Goal: Information Seeking & Learning: Learn about a topic

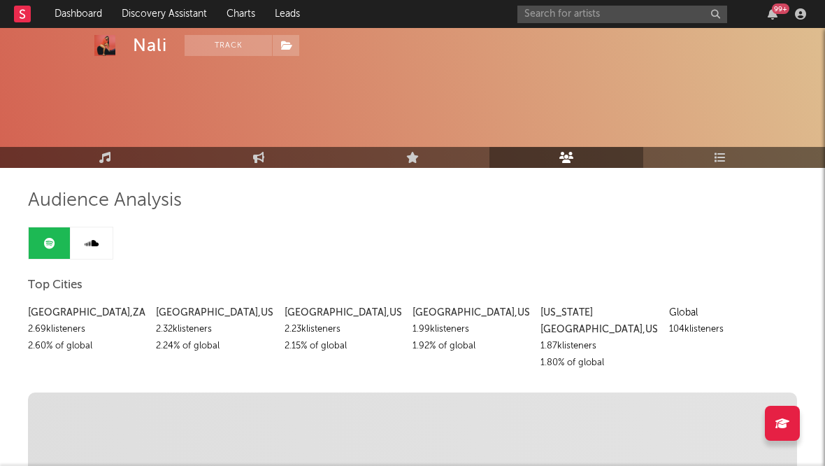
scroll to position [87, 0]
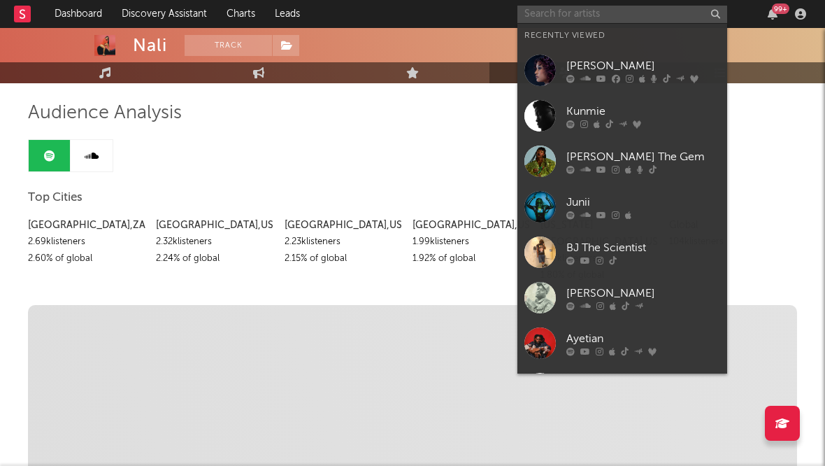
click at [548, 20] on input "text" at bounding box center [623, 14] width 210 height 17
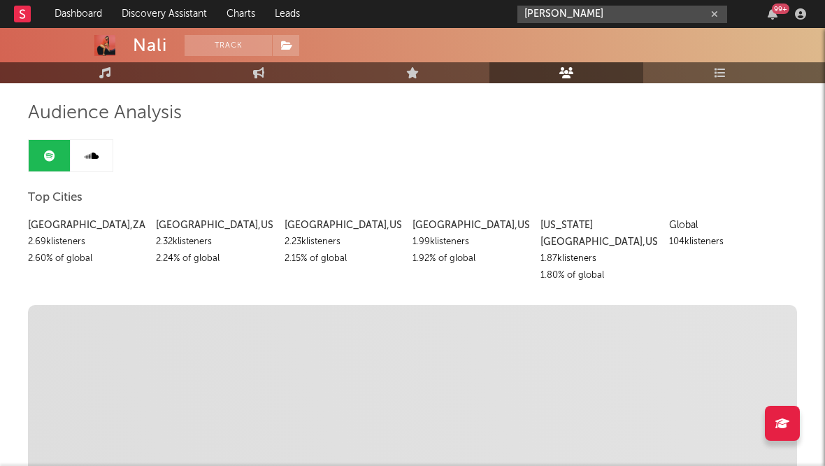
click at [581, 15] on input "[PERSON_NAME]" at bounding box center [623, 14] width 210 height 17
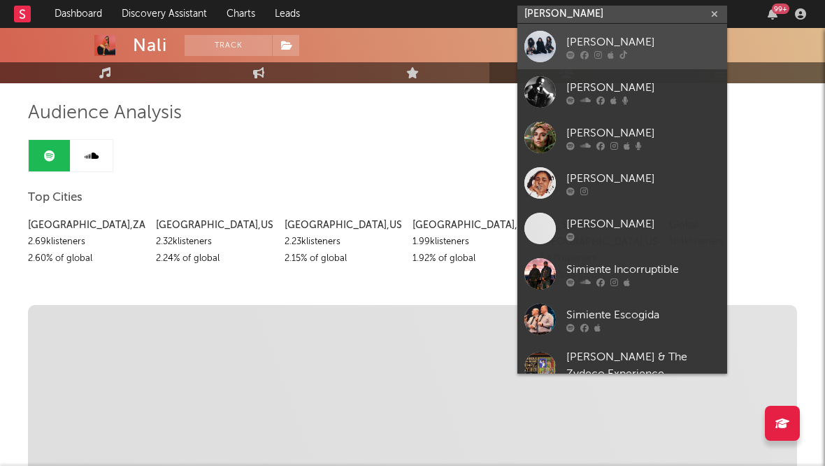
type input "[PERSON_NAME]"
click at [581, 30] on link "[PERSON_NAME]" at bounding box center [623, 46] width 210 height 45
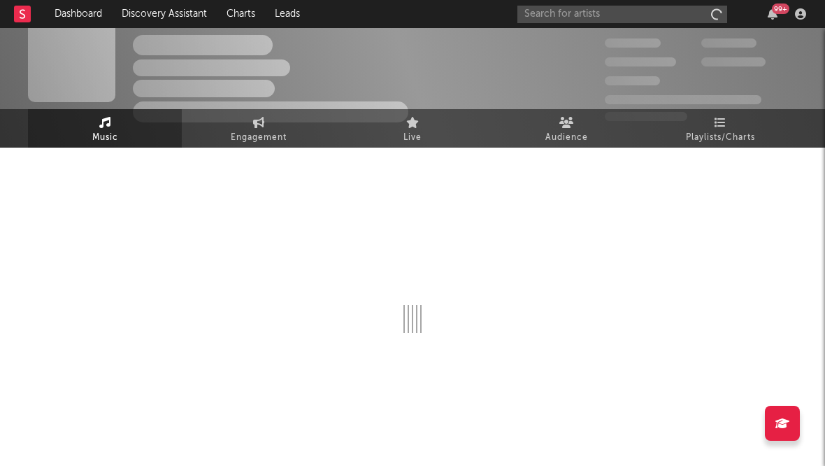
scroll to position [20, 0]
select select "1w"
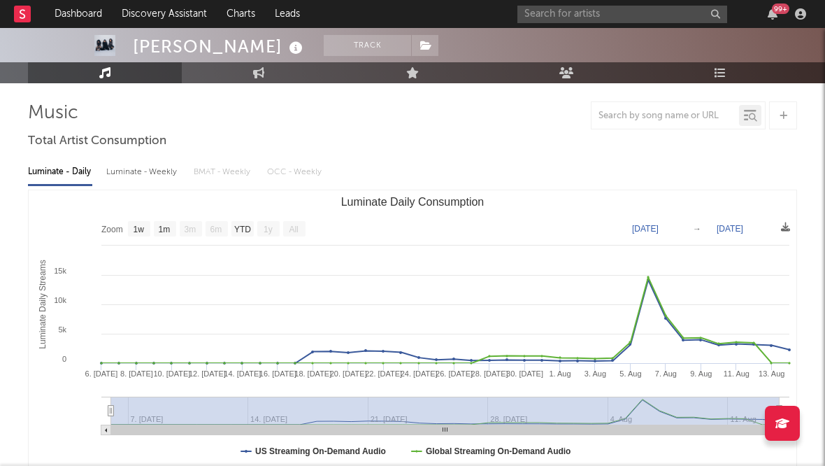
scroll to position [0, 0]
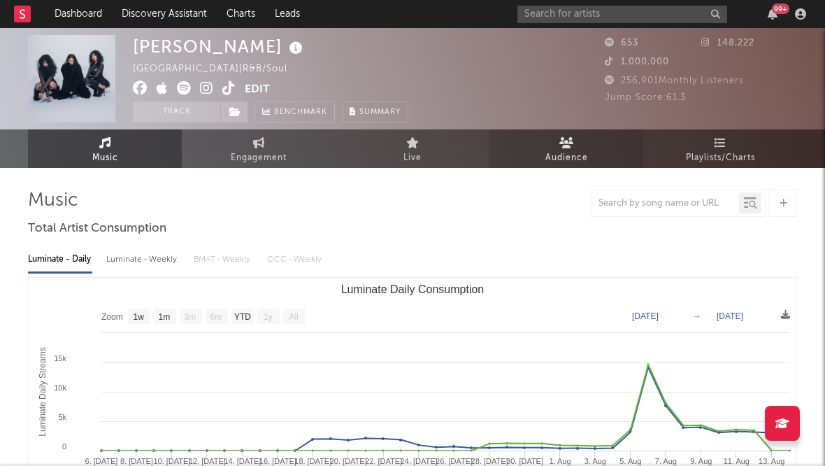
click at [548, 162] on span "Audience" at bounding box center [567, 158] width 43 height 17
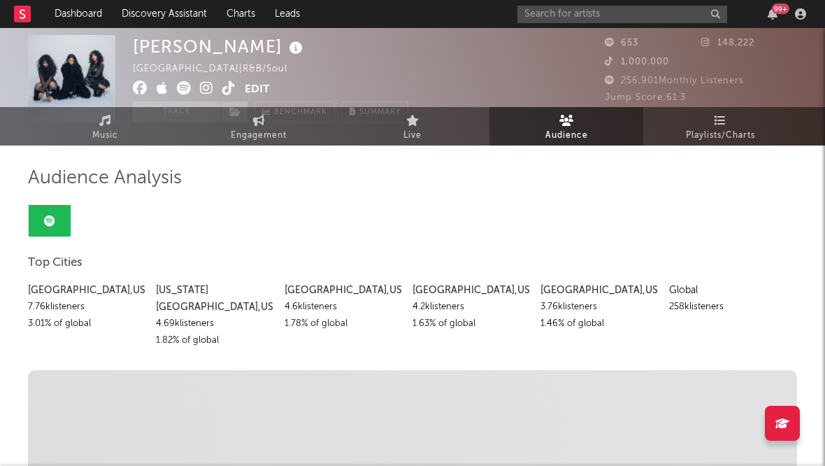
scroll to position [28, 0]
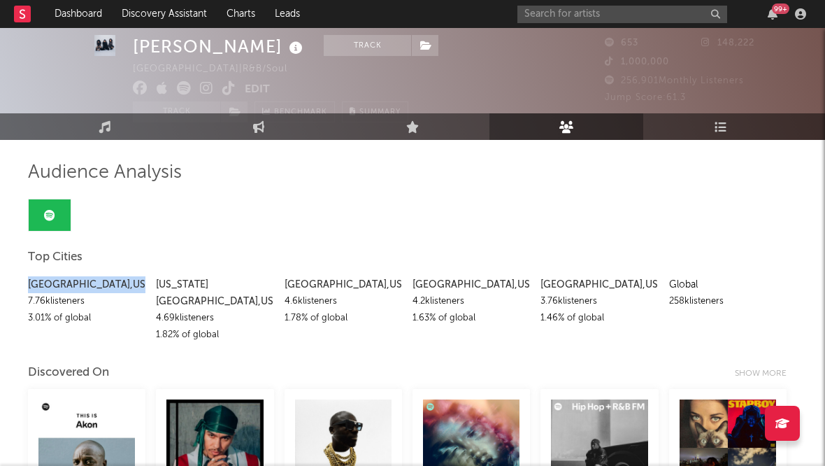
drag, startPoint x: 98, startPoint y: 288, endPoint x: 15, endPoint y: 279, distance: 83.7
copy div "[GEOGRAPHIC_DATA] , [GEOGRAPHIC_DATA]"
drag, startPoint x: 85, startPoint y: 302, endPoint x: 18, endPoint y: 301, distance: 67.2
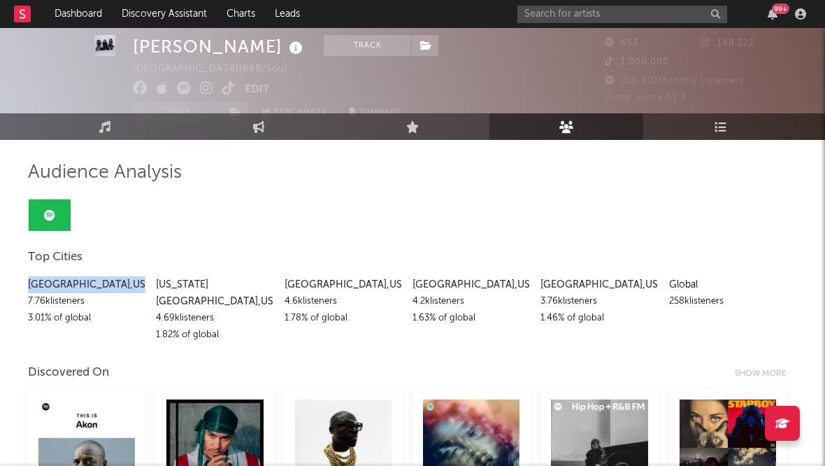
copy div "7.76k listeners"
drag, startPoint x: 94, startPoint y: 315, endPoint x: 27, endPoint y: 315, distance: 66.4
copy div "3.01 % of global"
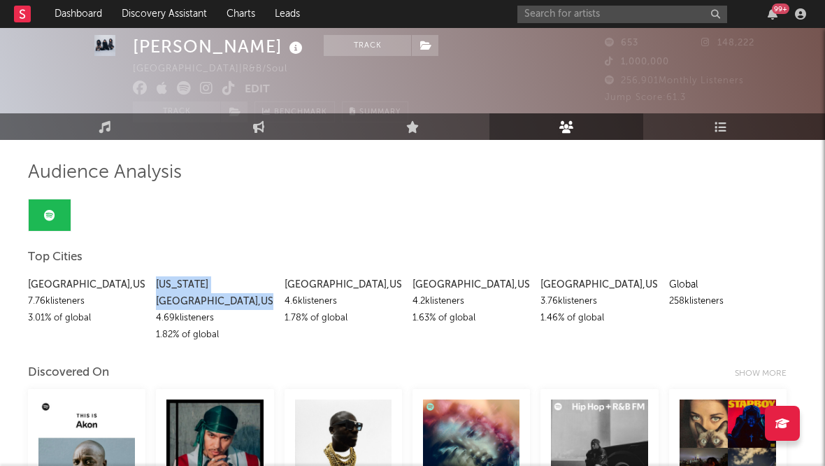
drag, startPoint x: 238, startPoint y: 284, endPoint x: 155, endPoint y: 282, distance: 82.6
click at [156, 282] on div "[US_STATE][GEOGRAPHIC_DATA] , [GEOGRAPHIC_DATA]" at bounding box center [215, 293] width 118 height 34
copy div "[US_STATE][GEOGRAPHIC_DATA] , [GEOGRAPHIC_DATA]"
drag, startPoint x: 217, startPoint y: 302, endPoint x: 159, endPoint y: 301, distance: 58.1
click at [159, 310] on div "4.69k listeners" at bounding box center [215, 318] width 118 height 17
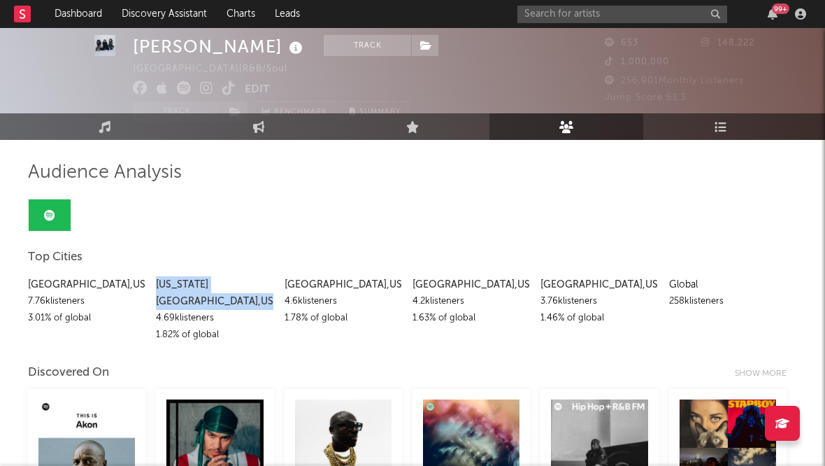
click at [159, 310] on div "4.69k listeners" at bounding box center [215, 318] width 118 height 17
click at [197, 310] on div "4.69k listeners" at bounding box center [215, 318] width 118 height 17
click at [198, 310] on div "4.69k listeners" at bounding box center [215, 318] width 118 height 17
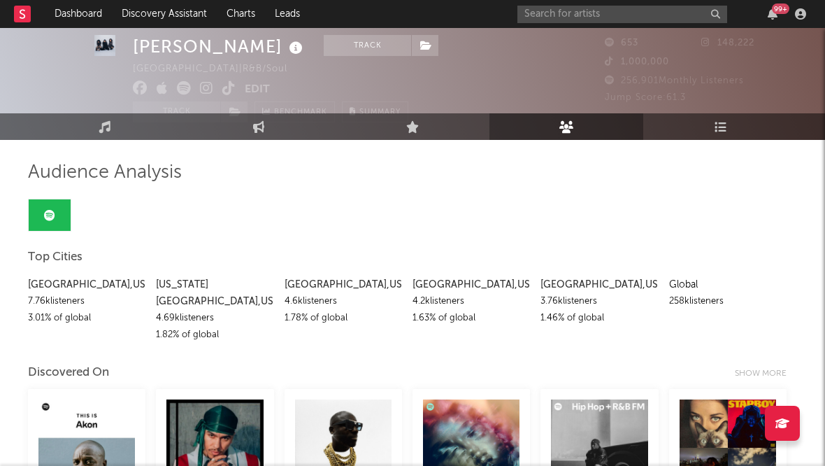
click at [217, 310] on div "4.69k listeners" at bounding box center [215, 318] width 118 height 17
drag, startPoint x: 214, startPoint y: 302, endPoint x: 156, endPoint y: 301, distance: 58.1
click at [156, 310] on div "4.69k listeners" at bounding box center [215, 318] width 118 height 17
copy div "4.69k listeners"
drag, startPoint x: 217, startPoint y: 318, endPoint x: 158, endPoint y: 318, distance: 58.8
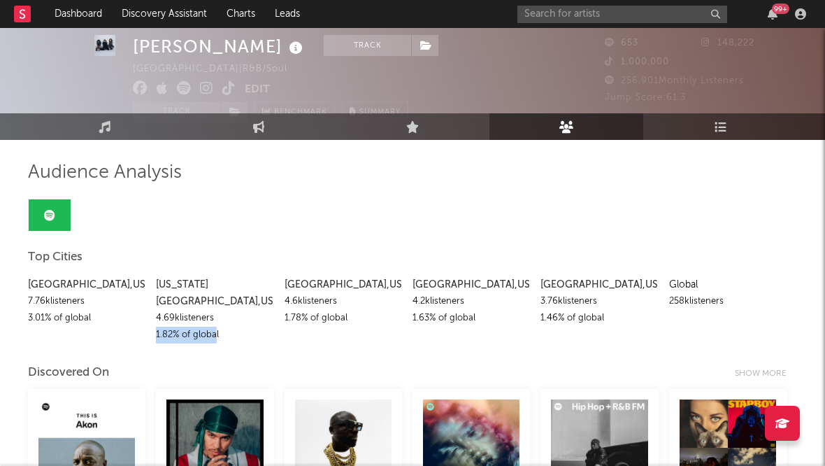
click at [158, 327] on div "1.82 % of global" at bounding box center [215, 335] width 118 height 17
copy div "1.82 % of globa"
drag, startPoint x: 339, startPoint y: 284, endPoint x: 283, endPoint y: 283, distance: 56.0
click at [283, 283] on div "[GEOGRAPHIC_DATA] , [GEOGRAPHIC_DATA] 7.76k listeners 3.01 % of global [US_STAT…" at bounding box center [412, 306] width 769 height 74
copy div "[GEOGRAPHIC_DATA] , [GEOGRAPHIC_DATA]"
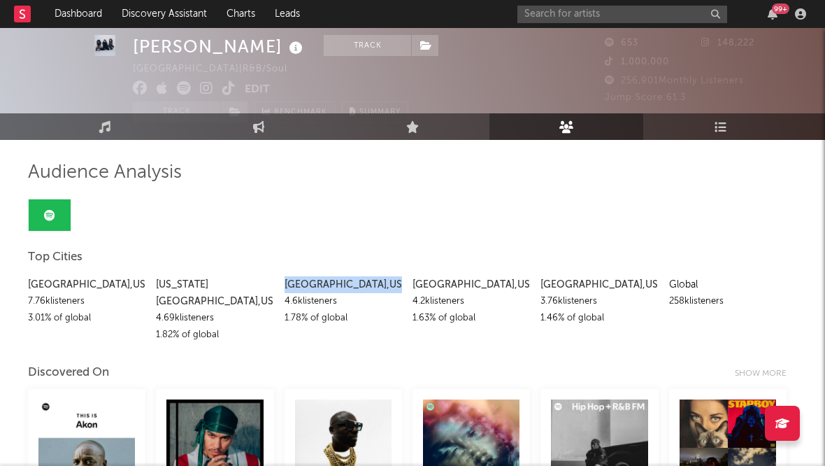
drag, startPoint x: 339, startPoint y: 301, endPoint x: 285, endPoint y: 300, distance: 53.2
click at [285, 300] on div "4.6k listeners" at bounding box center [344, 301] width 118 height 17
copy div "4.6k listeners"
drag, startPoint x: 346, startPoint y: 320, endPoint x: 282, endPoint y: 317, distance: 64.4
click at [282, 317] on div "[GEOGRAPHIC_DATA] , [GEOGRAPHIC_DATA] 7.76k listeners 3.01 % of global [US_STAT…" at bounding box center [412, 306] width 769 height 74
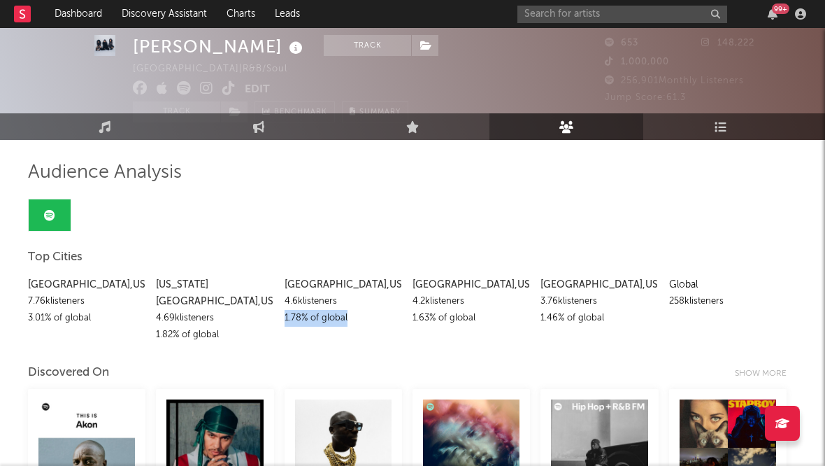
copy div "1.78 % of global"
drag, startPoint x: 457, startPoint y: 287, endPoint x: 411, endPoint y: 287, distance: 46.2
click at [411, 287] on div "[GEOGRAPHIC_DATA] , [GEOGRAPHIC_DATA] 7.76k listeners 3.01 % of global [US_STAT…" at bounding box center [412, 306] width 769 height 74
copy div "[GEOGRAPHIC_DATA] , [GEOGRAPHIC_DATA]"
drag, startPoint x: 466, startPoint y: 300, endPoint x: 409, endPoint y: 297, distance: 56.8
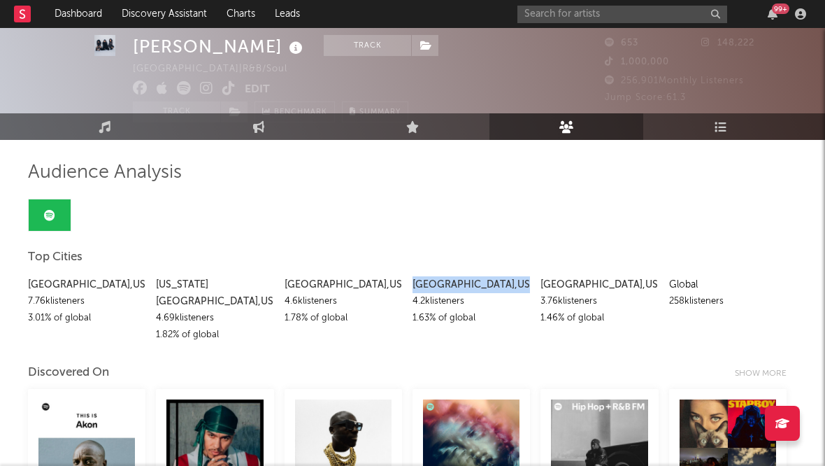
click at [409, 297] on div "[GEOGRAPHIC_DATA] , [GEOGRAPHIC_DATA] 7.76k listeners 3.01 % of global [US_STAT…" at bounding box center [412, 306] width 769 height 74
drag, startPoint x: 474, startPoint y: 318, endPoint x: 415, endPoint y: 320, distance: 59.5
click at [415, 320] on div "1.63 % of global" at bounding box center [472, 318] width 118 height 17
click at [416, 316] on div "1.63 % of global" at bounding box center [472, 318] width 118 height 17
drag, startPoint x: 414, startPoint y: 319, endPoint x: 475, endPoint y: 322, distance: 60.9
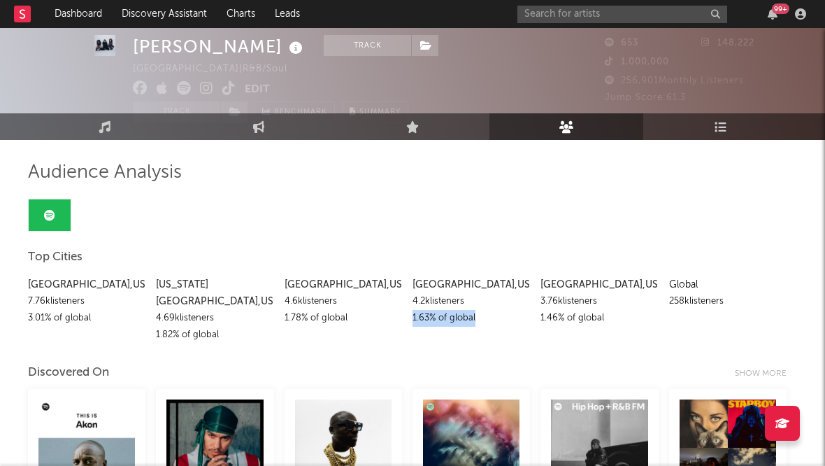
click at [475, 322] on div "1.63 % of global" at bounding box center [472, 318] width 118 height 17
drag, startPoint x: 597, startPoint y: 285, endPoint x: 536, endPoint y: 288, distance: 61.6
click at [536, 288] on div "[GEOGRAPHIC_DATA] , [GEOGRAPHIC_DATA] 7.76k listeners 3.01 % of global [US_STAT…" at bounding box center [412, 306] width 769 height 74
drag, startPoint x: 600, startPoint y: 301, endPoint x: 541, endPoint y: 304, distance: 58.8
click at [541, 304] on div "3.76k listeners" at bounding box center [600, 301] width 118 height 17
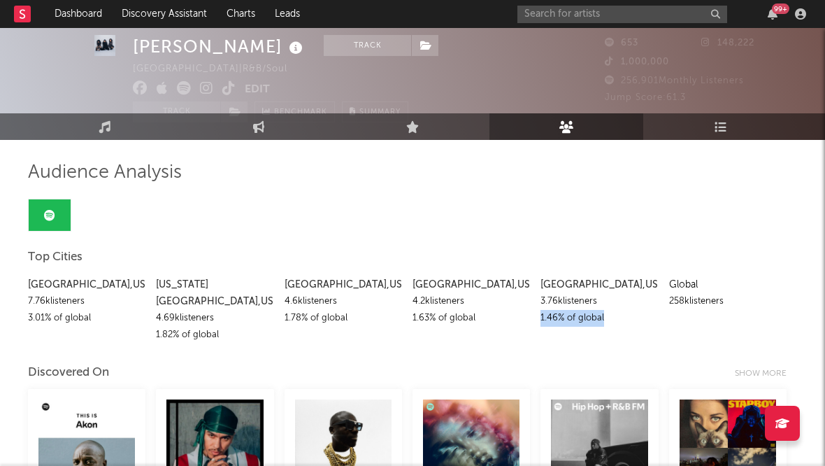
drag, startPoint x: 603, startPoint y: 318, endPoint x: 542, endPoint y: 320, distance: 60.9
click at [542, 320] on div "1.46 % of global" at bounding box center [600, 318] width 118 height 17
click at [256, 121] on icon at bounding box center [259, 126] width 12 height 12
select select "1m"
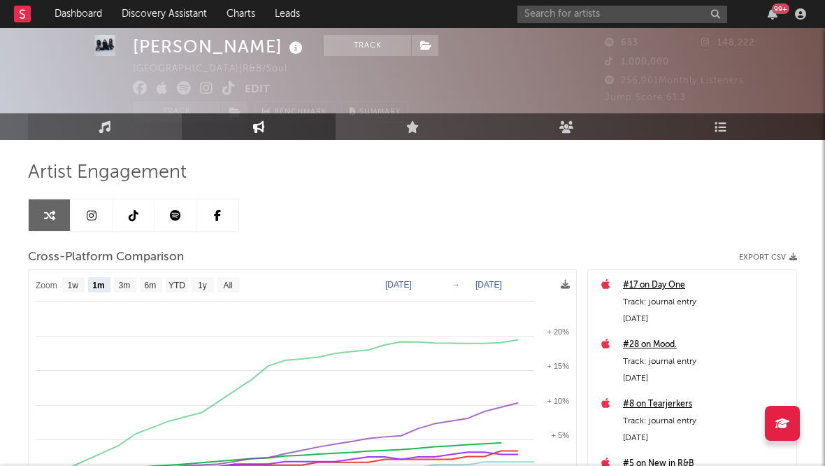
click at [169, 131] on link "Music" at bounding box center [105, 126] width 154 height 27
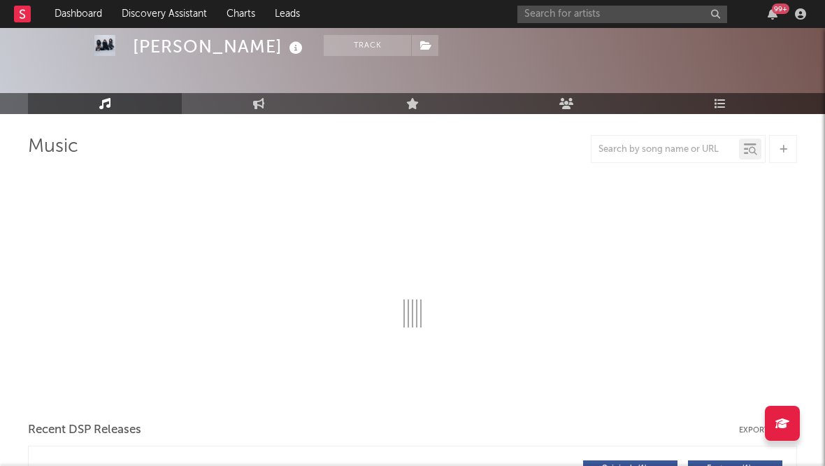
scroll to position [73, 0]
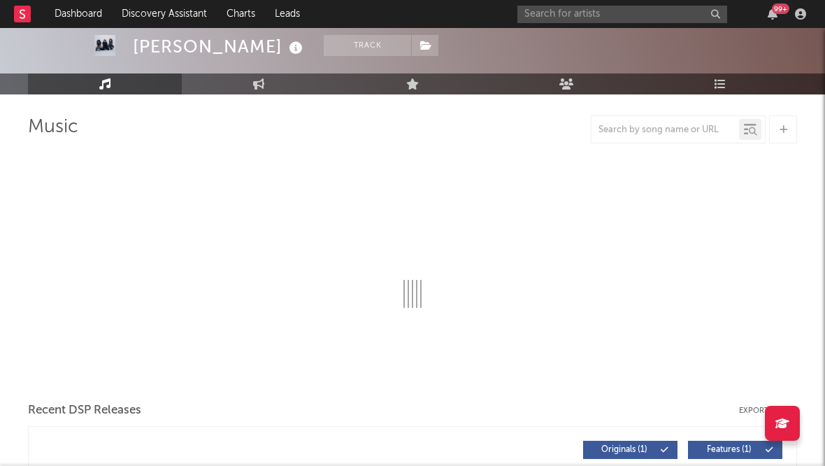
select select "1w"
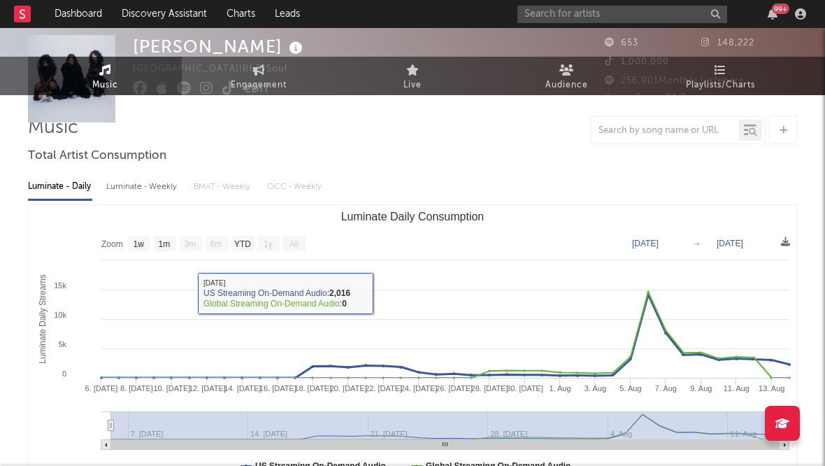
scroll to position [0, 0]
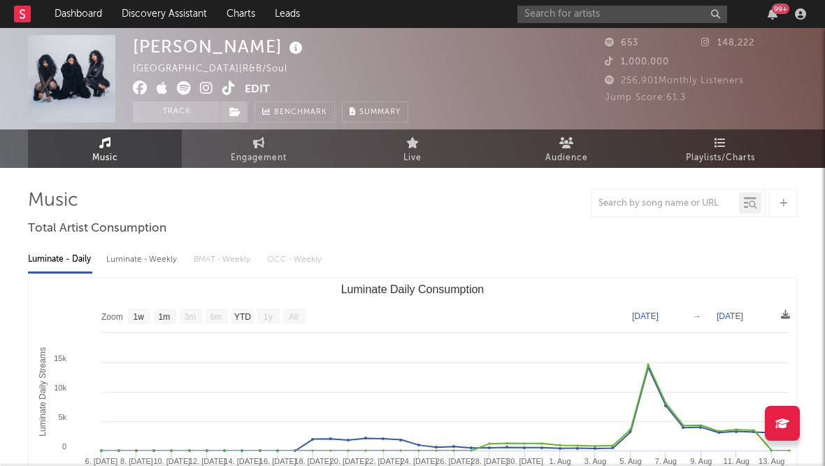
click at [569, 157] on span "Audience" at bounding box center [567, 158] width 43 height 17
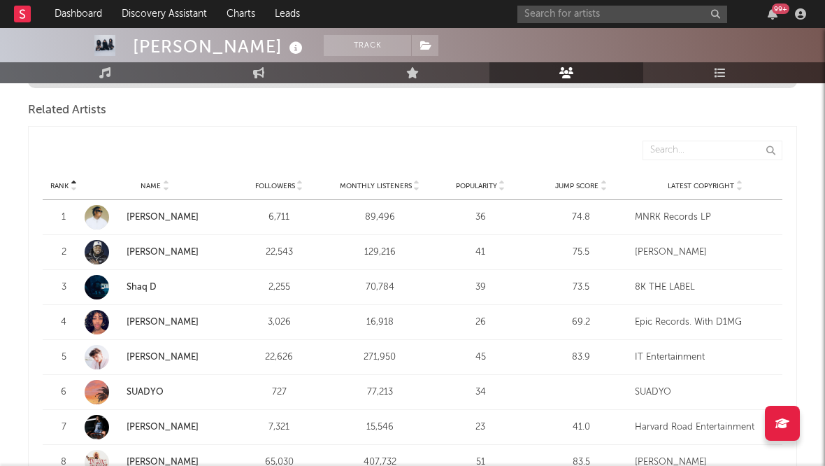
scroll to position [350, 0]
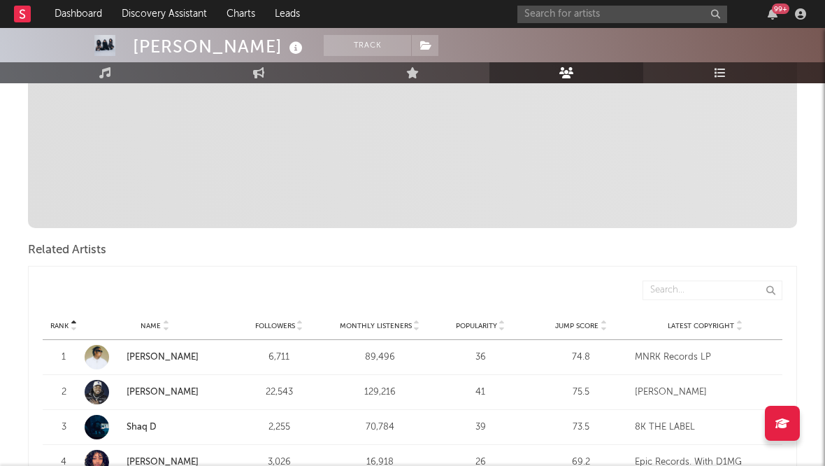
click at [683, 71] on link "Playlists/Charts" at bounding box center [721, 72] width 154 height 21
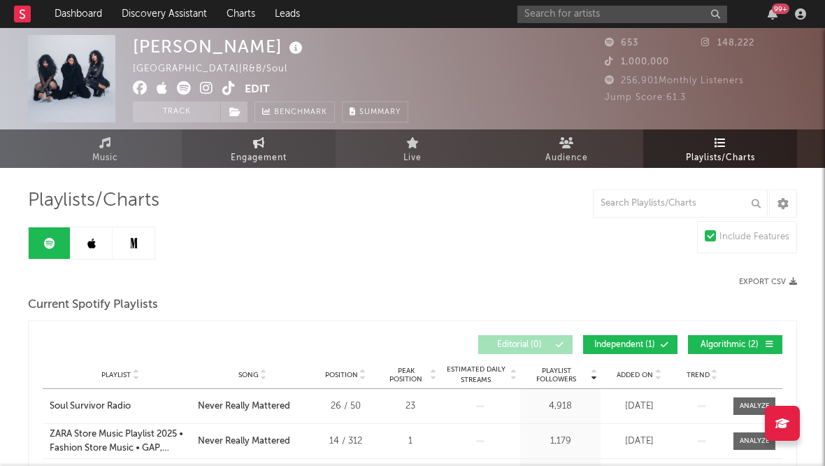
click at [257, 147] on icon at bounding box center [259, 142] width 12 height 11
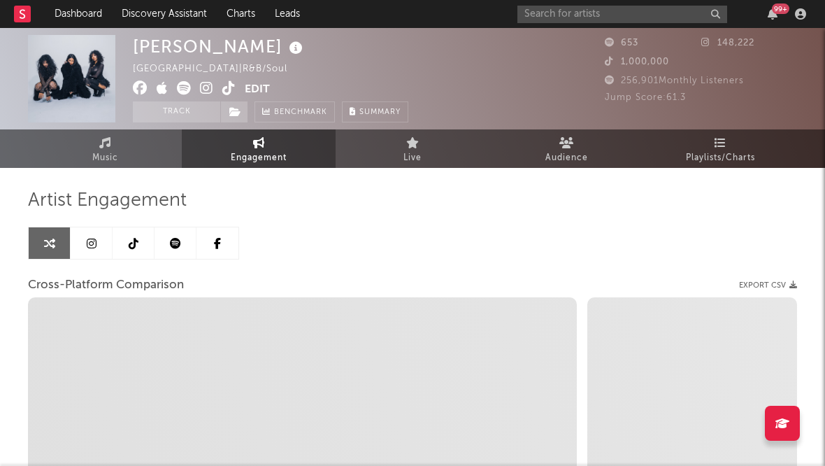
select select "1w"
click at [80, 249] on link at bounding box center [92, 242] width 42 height 31
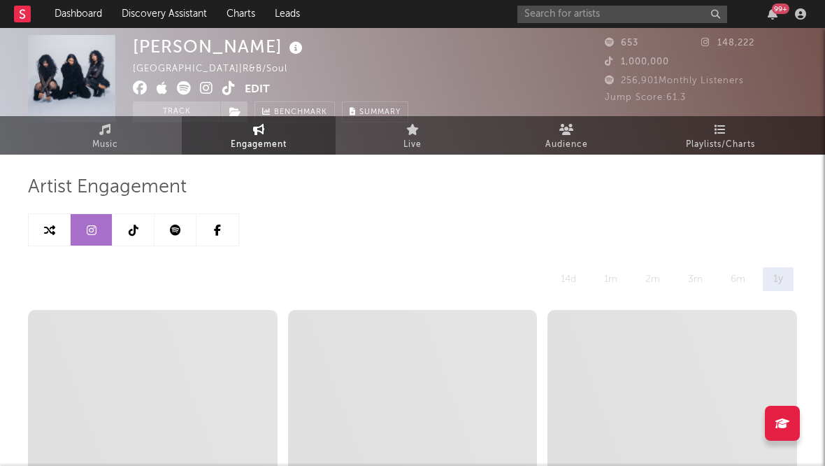
select select "6m"
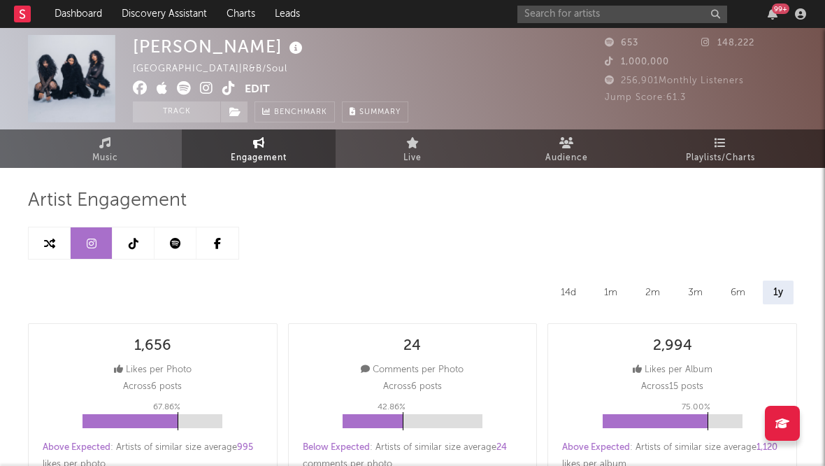
click at [119, 237] on link at bounding box center [134, 242] width 42 height 31
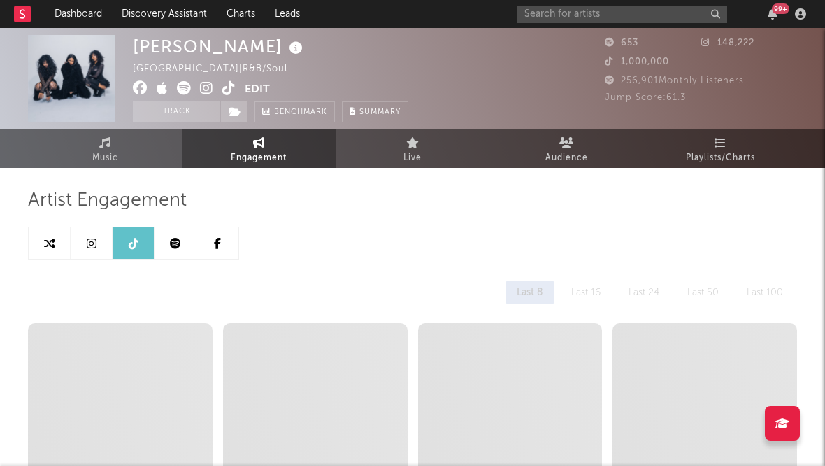
select select "6m"
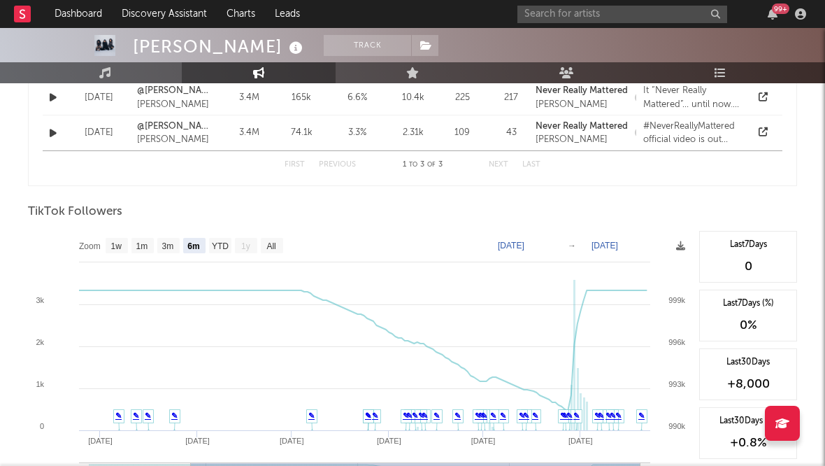
scroll to position [1177, 0]
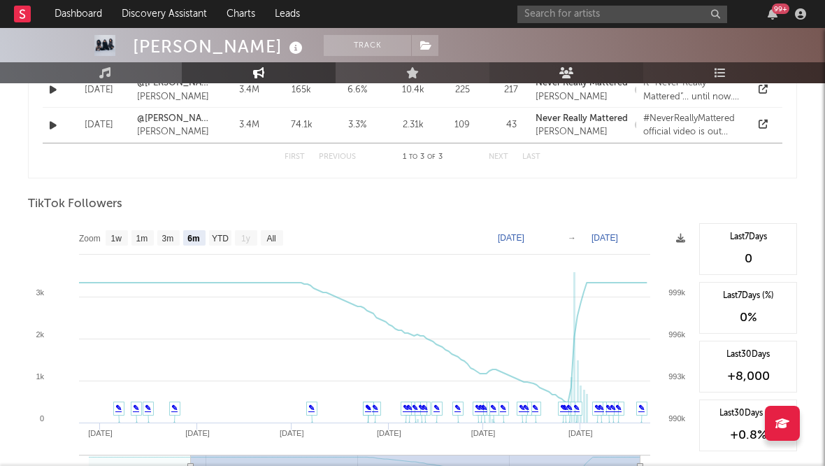
click at [566, 76] on icon at bounding box center [567, 72] width 15 height 11
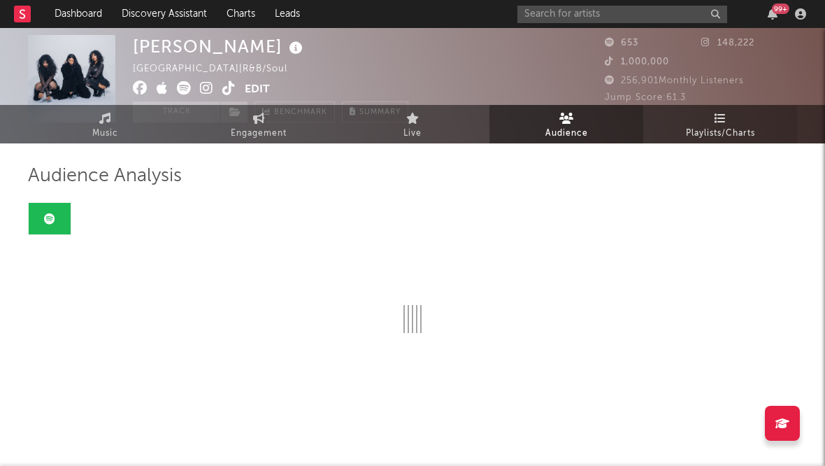
scroll to position [1177, 0]
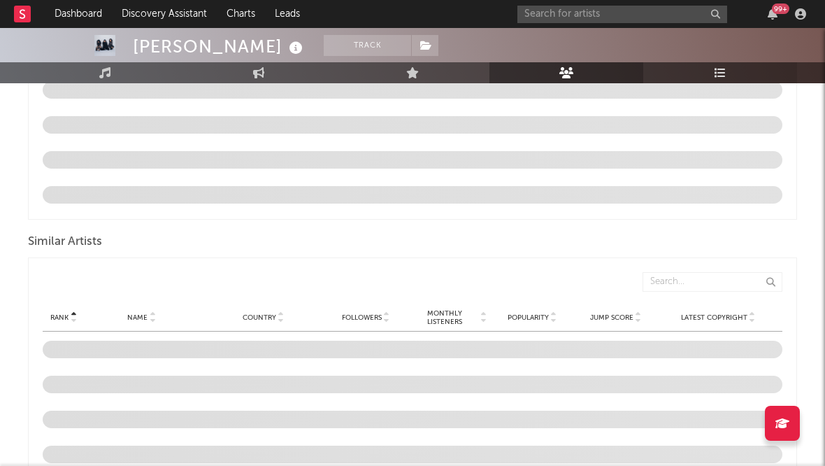
click at [704, 142] on span at bounding box center [413, 159] width 740 height 35
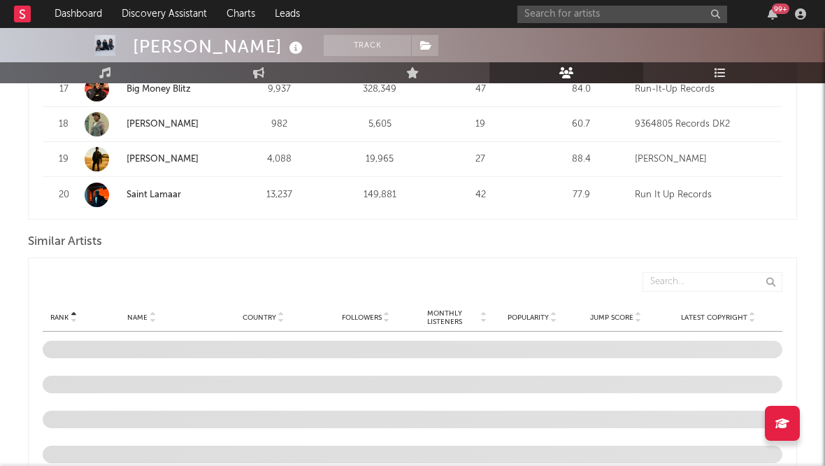
click at [710, 76] on link "Playlists/Charts" at bounding box center [721, 72] width 154 height 21
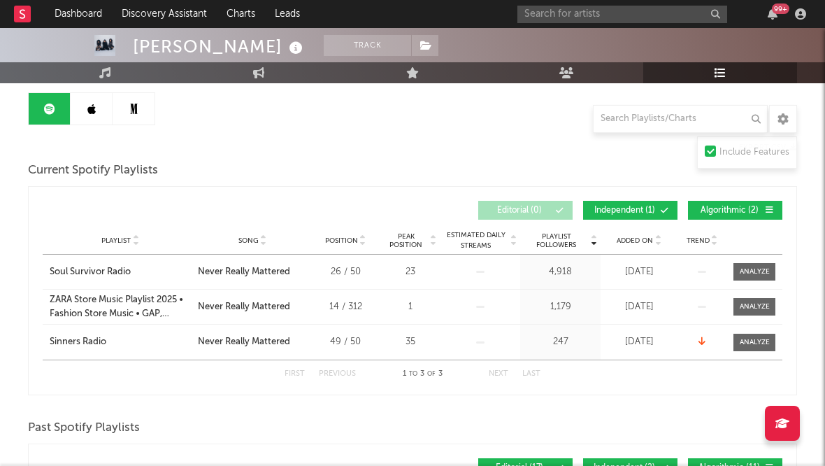
scroll to position [138, 0]
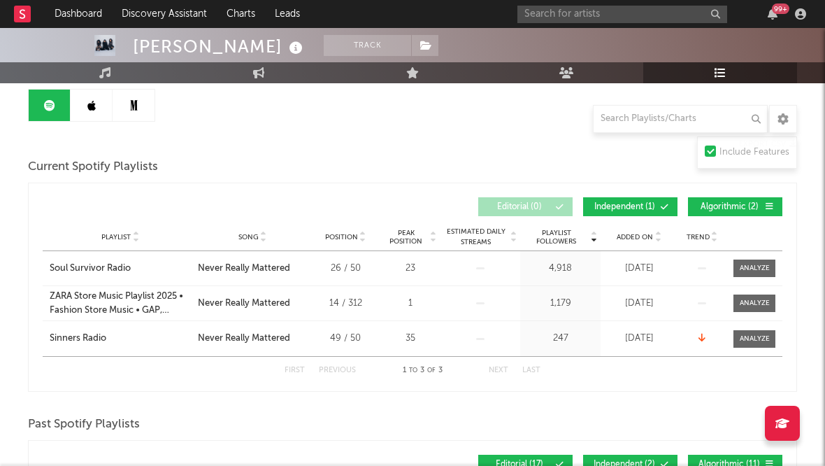
click at [88, 103] on icon at bounding box center [91, 105] width 8 height 11
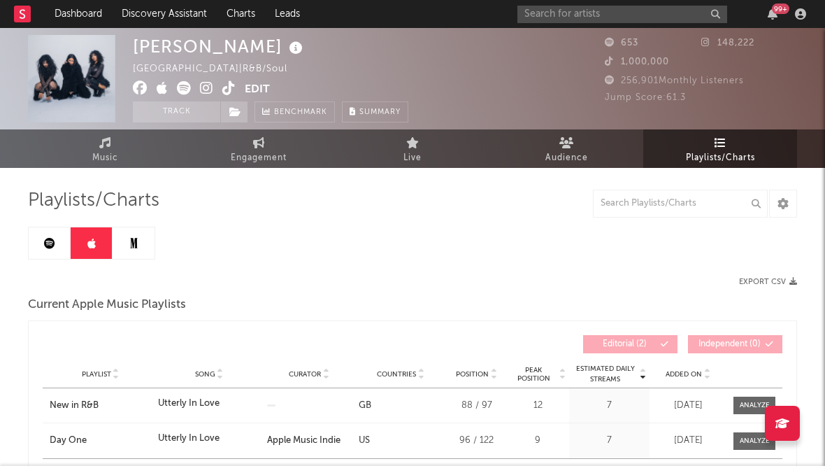
click at [42, 234] on link at bounding box center [50, 242] width 42 height 31
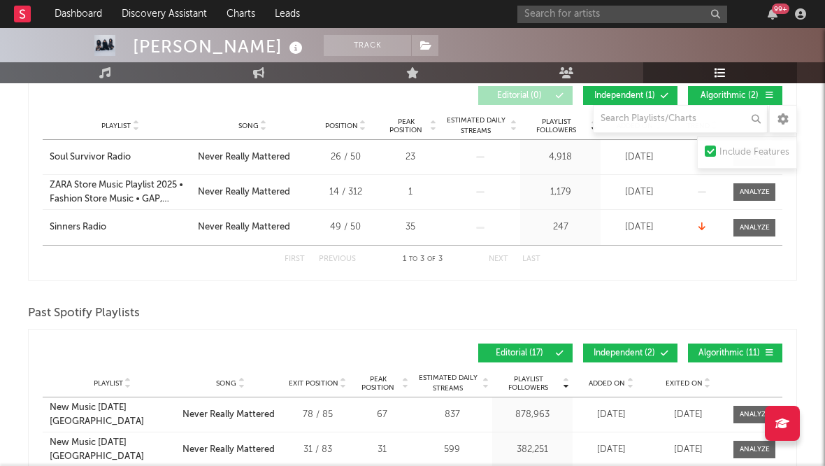
scroll to position [160, 0]
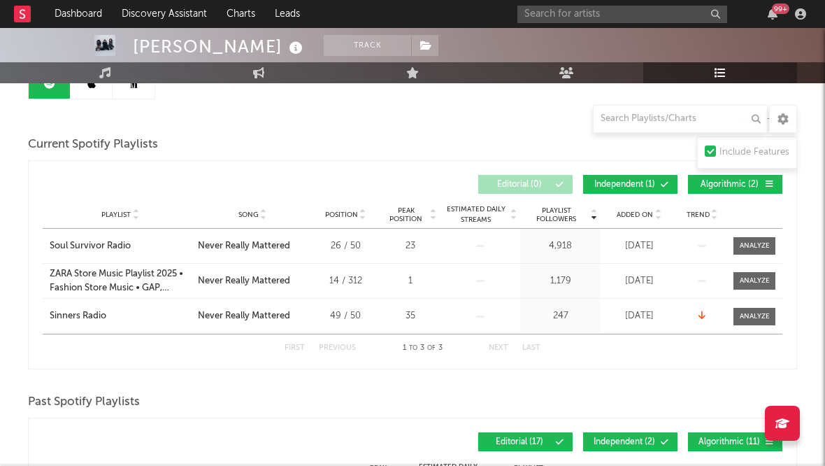
click at [91, 88] on icon at bounding box center [91, 83] width 8 height 11
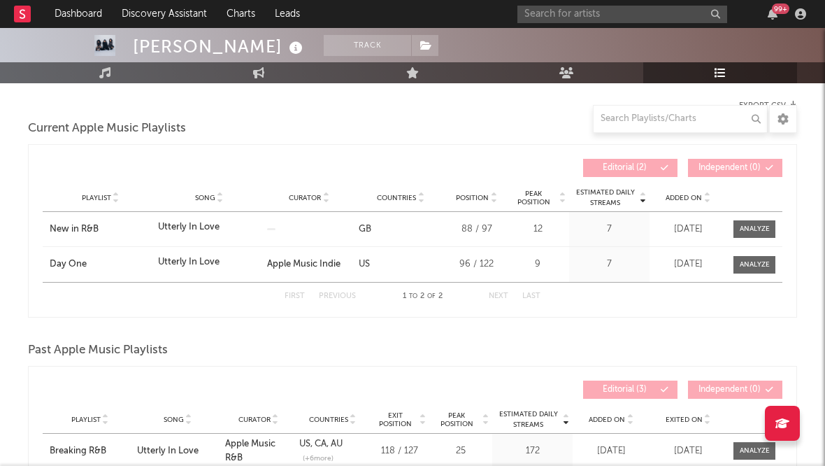
scroll to position [179, 0]
